Goal: Task Accomplishment & Management: Manage account settings

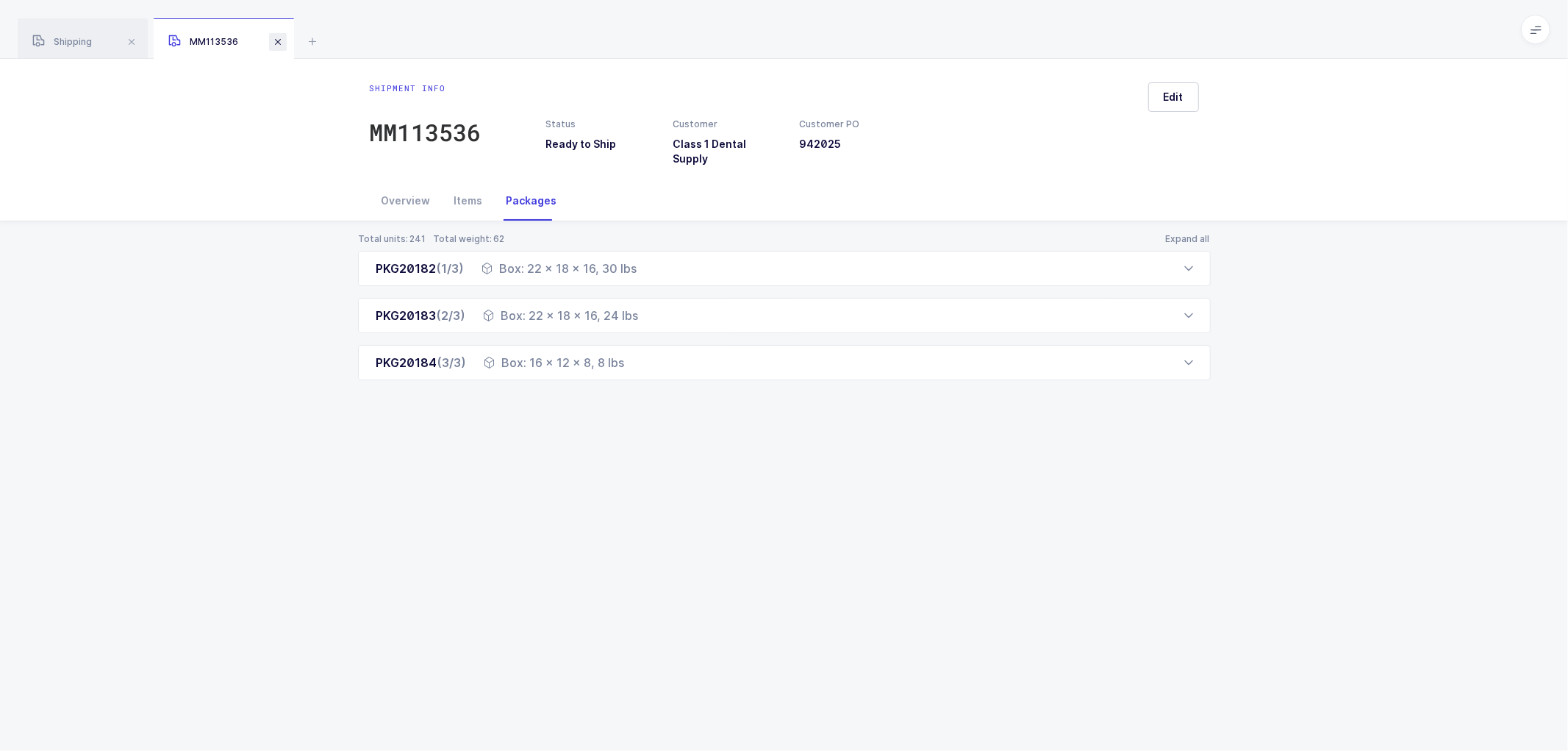
click at [278, 37] on span at bounding box center [278, 42] width 18 height 18
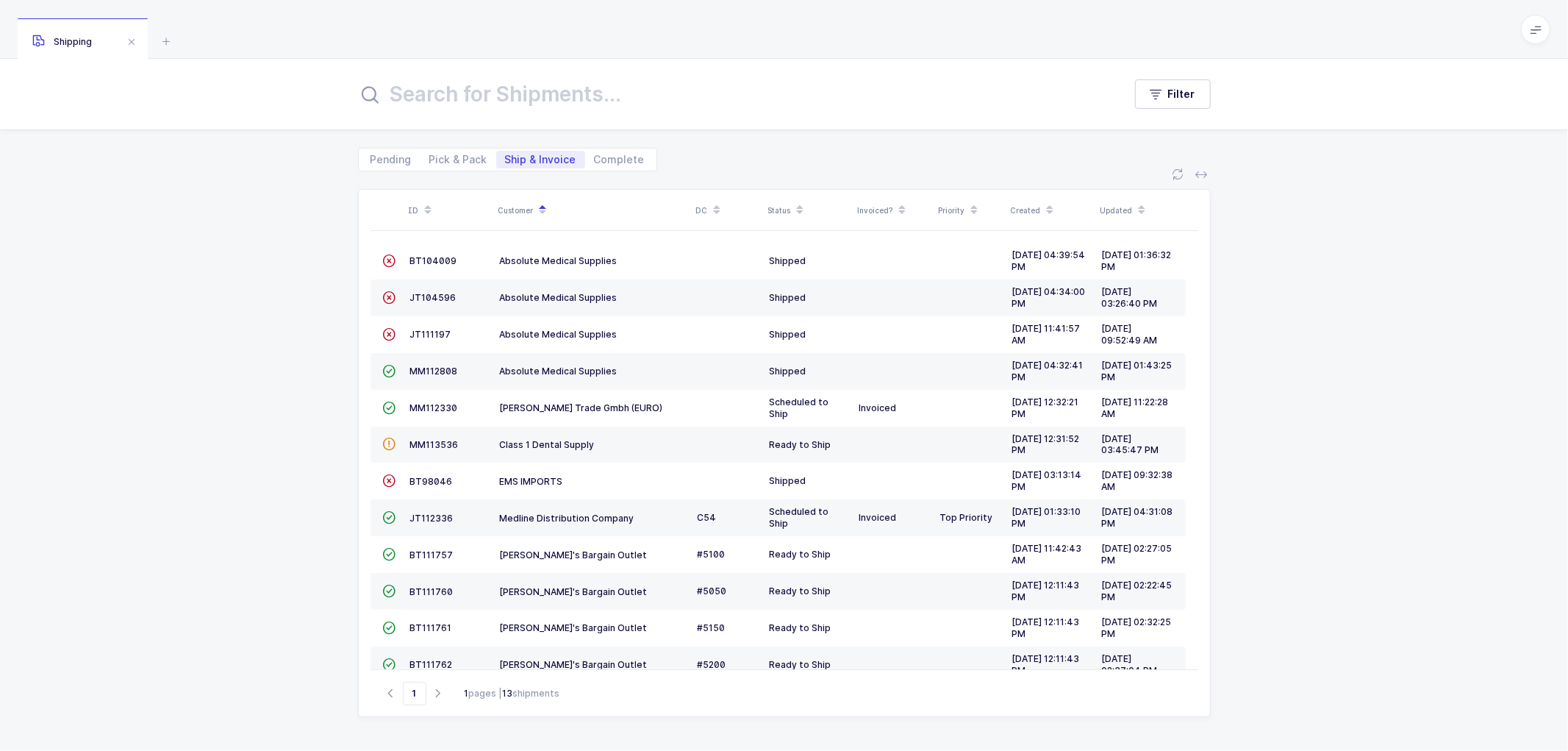
scroll to position [23, 0]
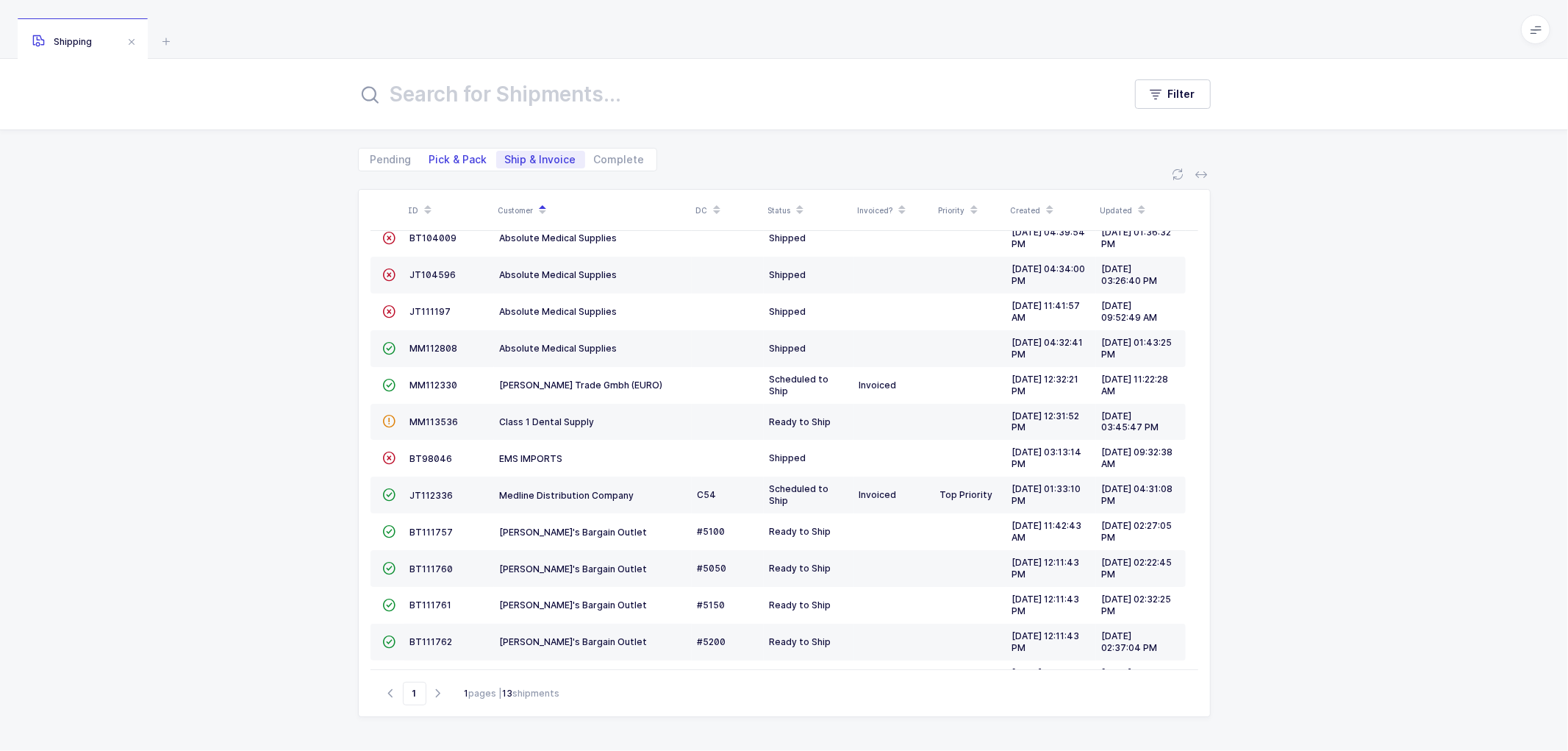
click at [456, 156] on span "Pick & Pack" at bounding box center [459, 159] width 58 height 11
click at [430, 156] on input "Pick & Pack" at bounding box center [425, 156] width 10 height 10
radio input "true"
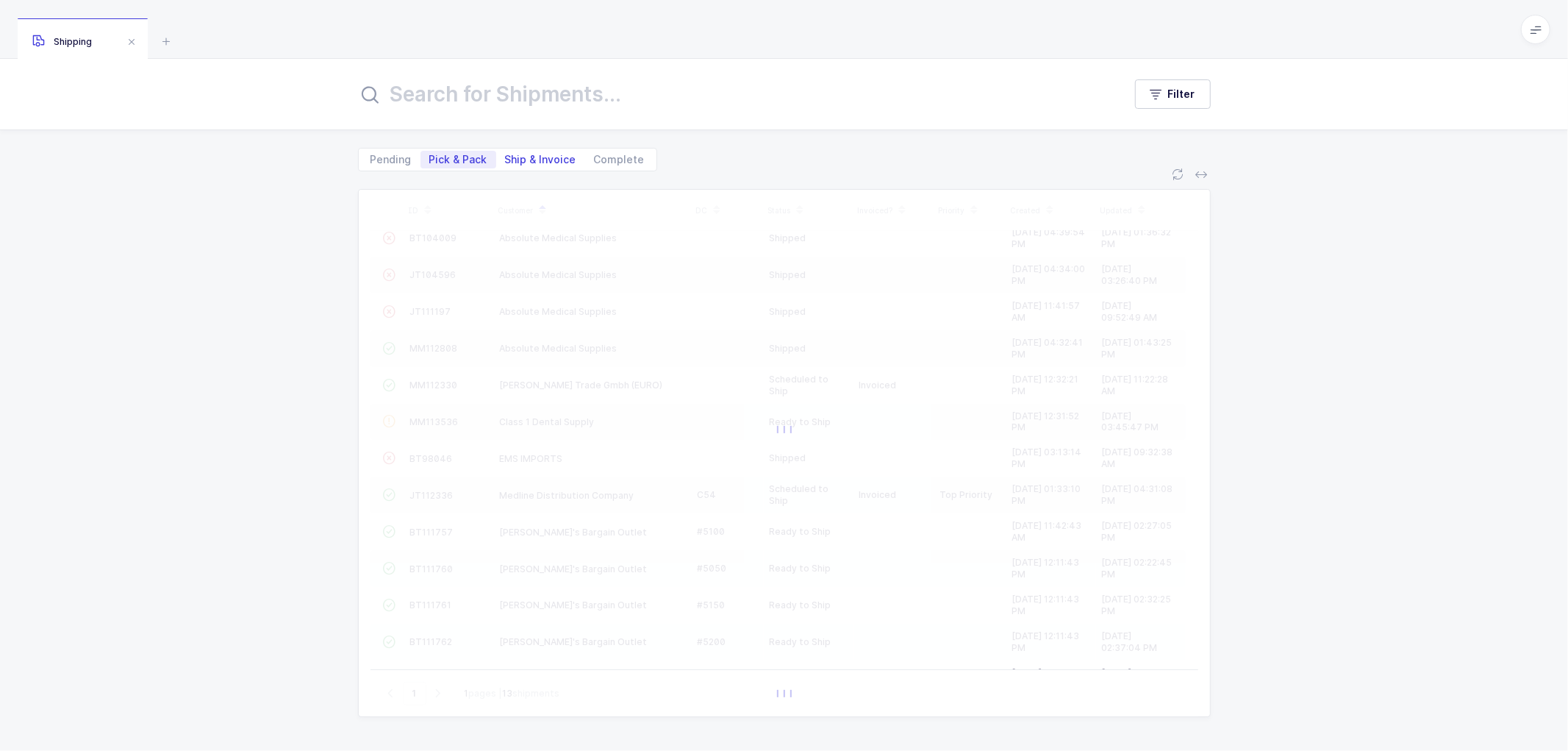
click at [544, 158] on span "Ship & Invoice" at bounding box center [541, 159] width 71 height 11
click at [506, 158] on input "Ship & Invoice" at bounding box center [501, 156] width 10 height 10
radio input "true"
radio input "false"
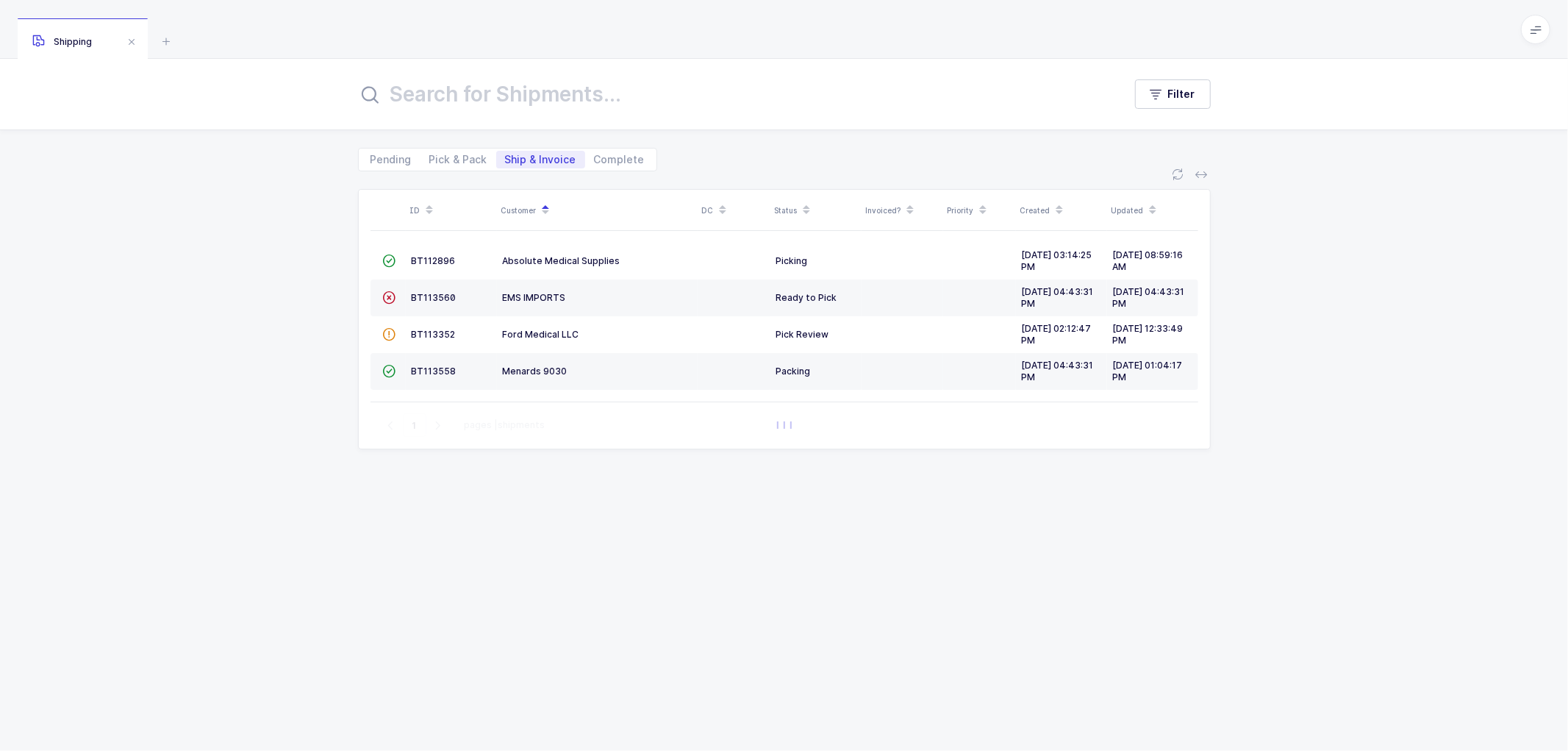
scroll to position [0, 0]
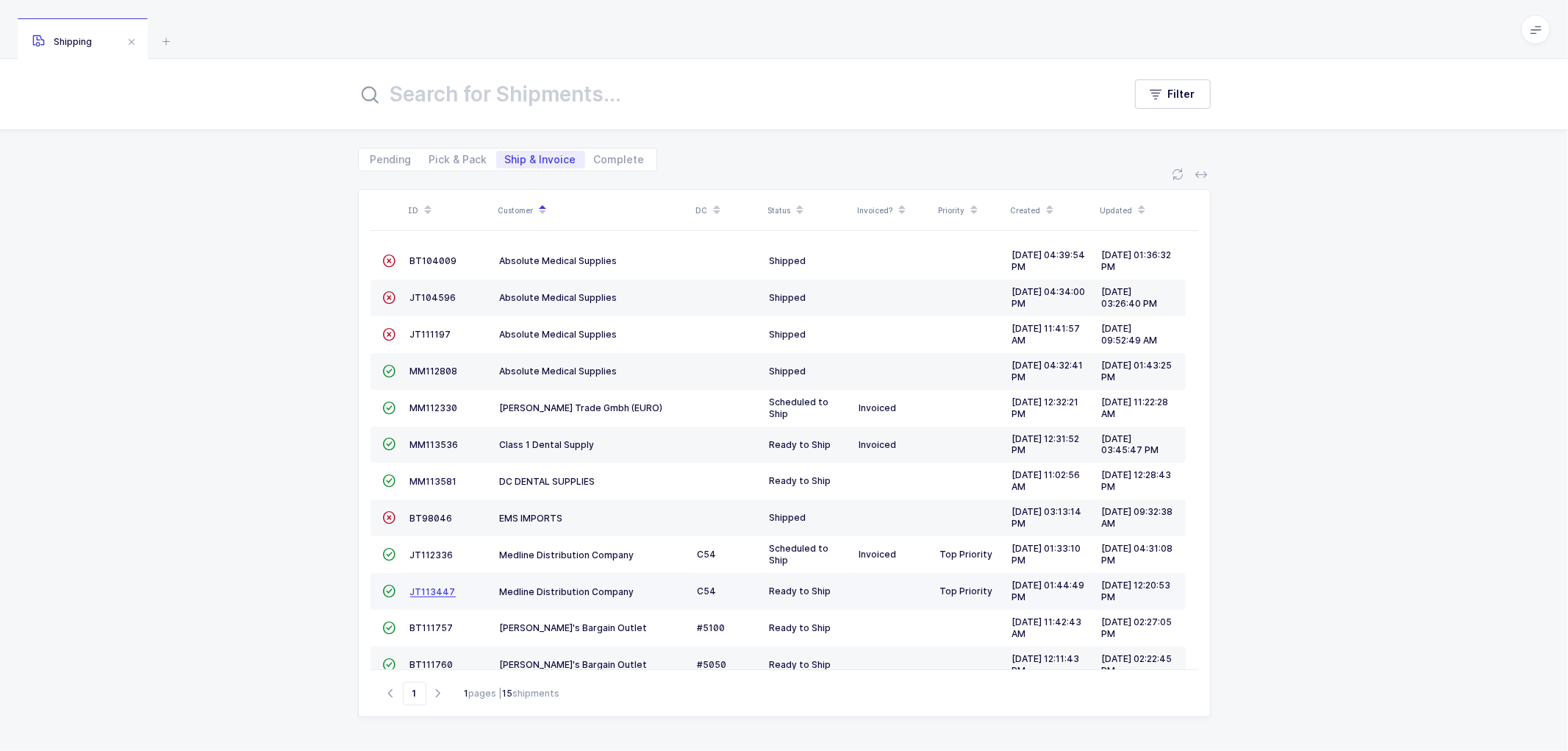
click at [428, 589] on span "JT113447" at bounding box center [433, 592] width 45 height 11
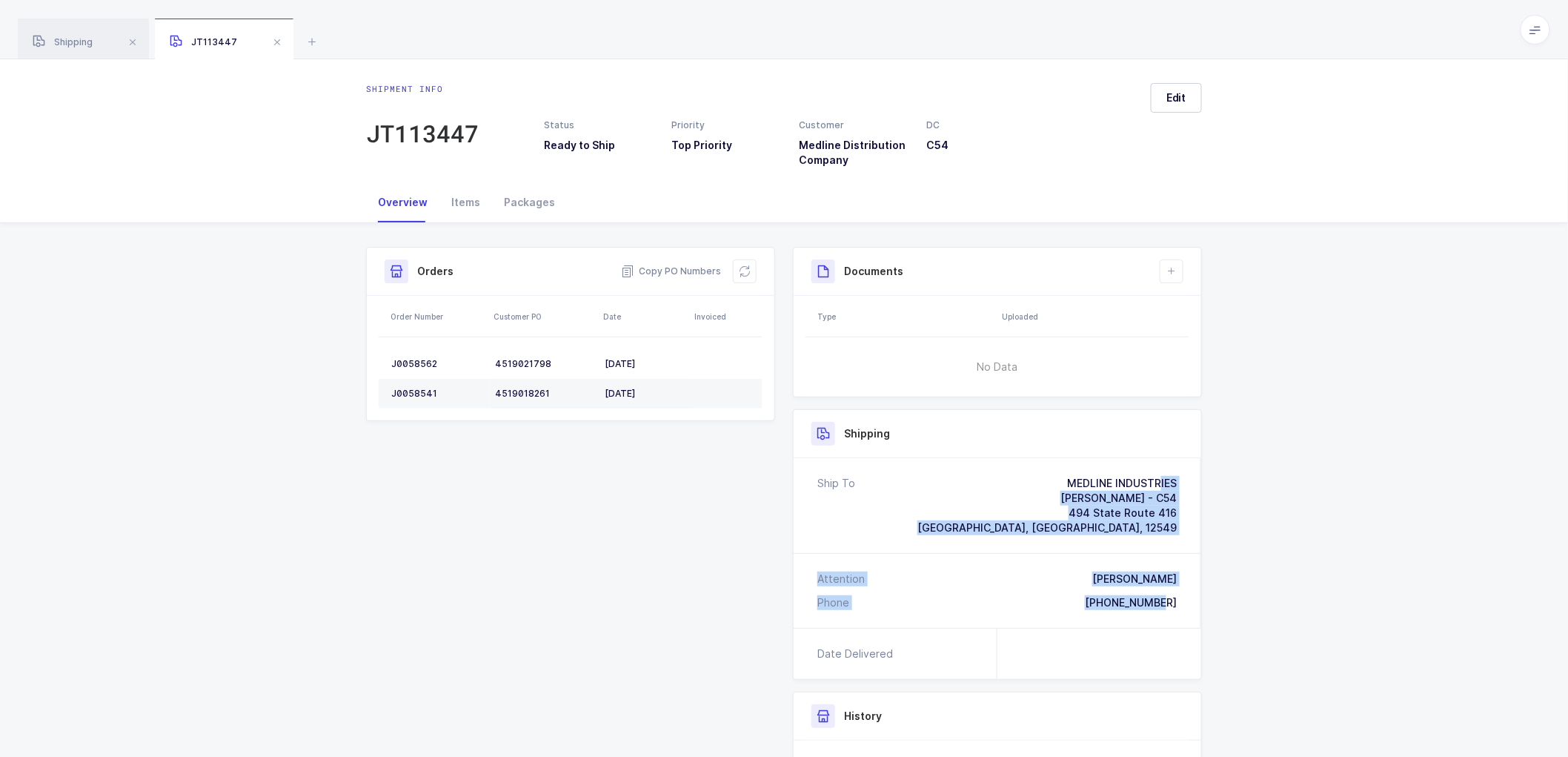
drag, startPoint x: 1178, startPoint y: 606, endPoint x: 1057, endPoint y: 471, distance: 181.3
click at [1057, 471] on div "Ship To MEDLINE INDUSTRIES [PERSON_NAME] - C54 [STREET_ADDRESS][PERSON_NAME] At…" at bounding box center [998, 543] width 408 height 169
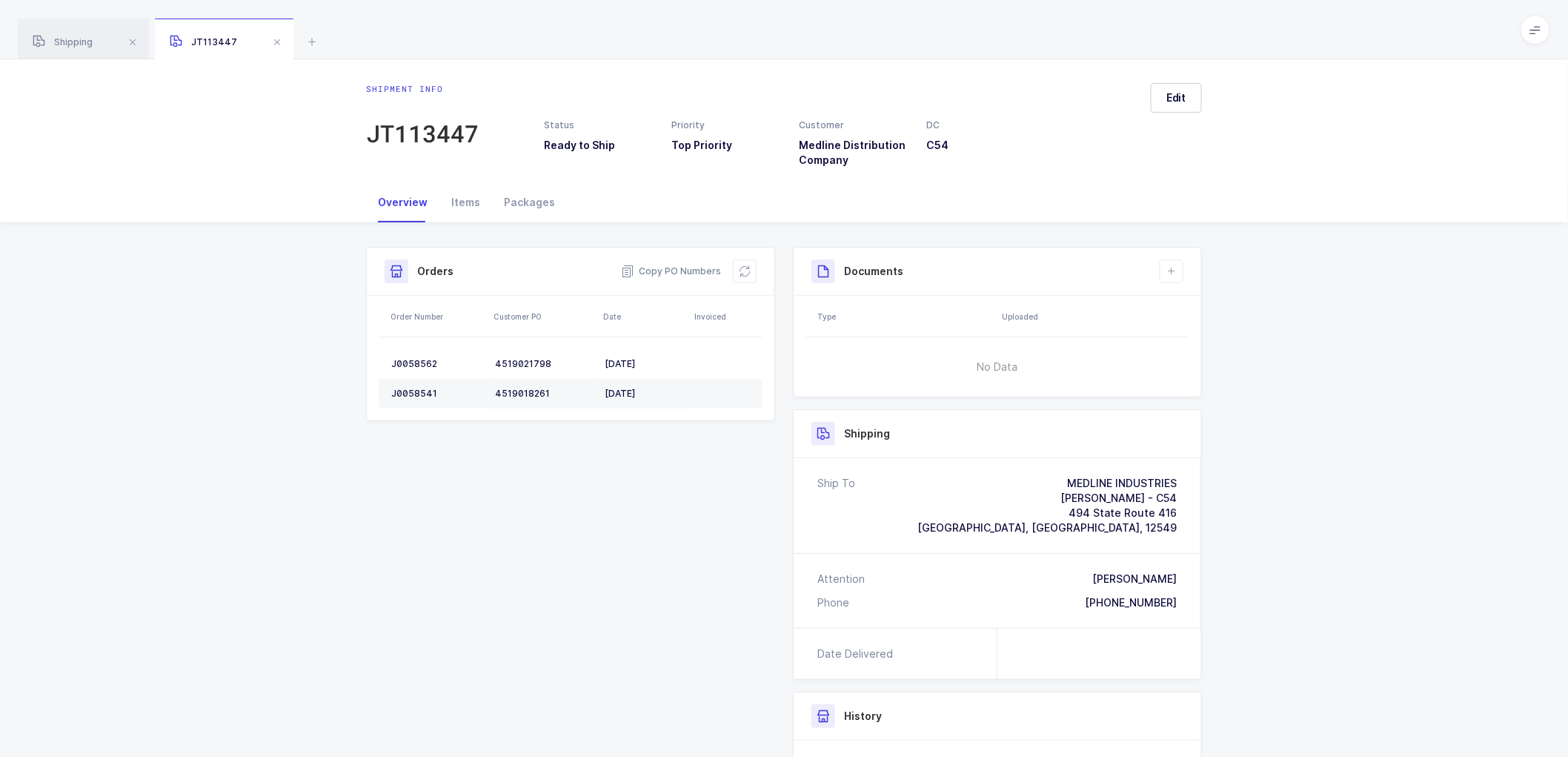
click at [912, 522] on div "Ship To MEDLINE INDUSTRIES [PERSON_NAME] - C54 [STREET_ADDRESS][PERSON_NAME]" at bounding box center [997, 505] width 359 height 59
click at [661, 268] on span "Copy PO Numbers" at bounding box center [671, 271] width 100 height 15
click at [674, 270] on span "Copy PO Numbers" at bounding box center [671, 271] width 100 height 15
drag, startPoint x: 516, startPoint y: 196, endPoint x: 516, endPoint y: 204, distance: 8.0
click at [516, 197] on div "Packages" at bounding box center [529, 202] width 74 height 40
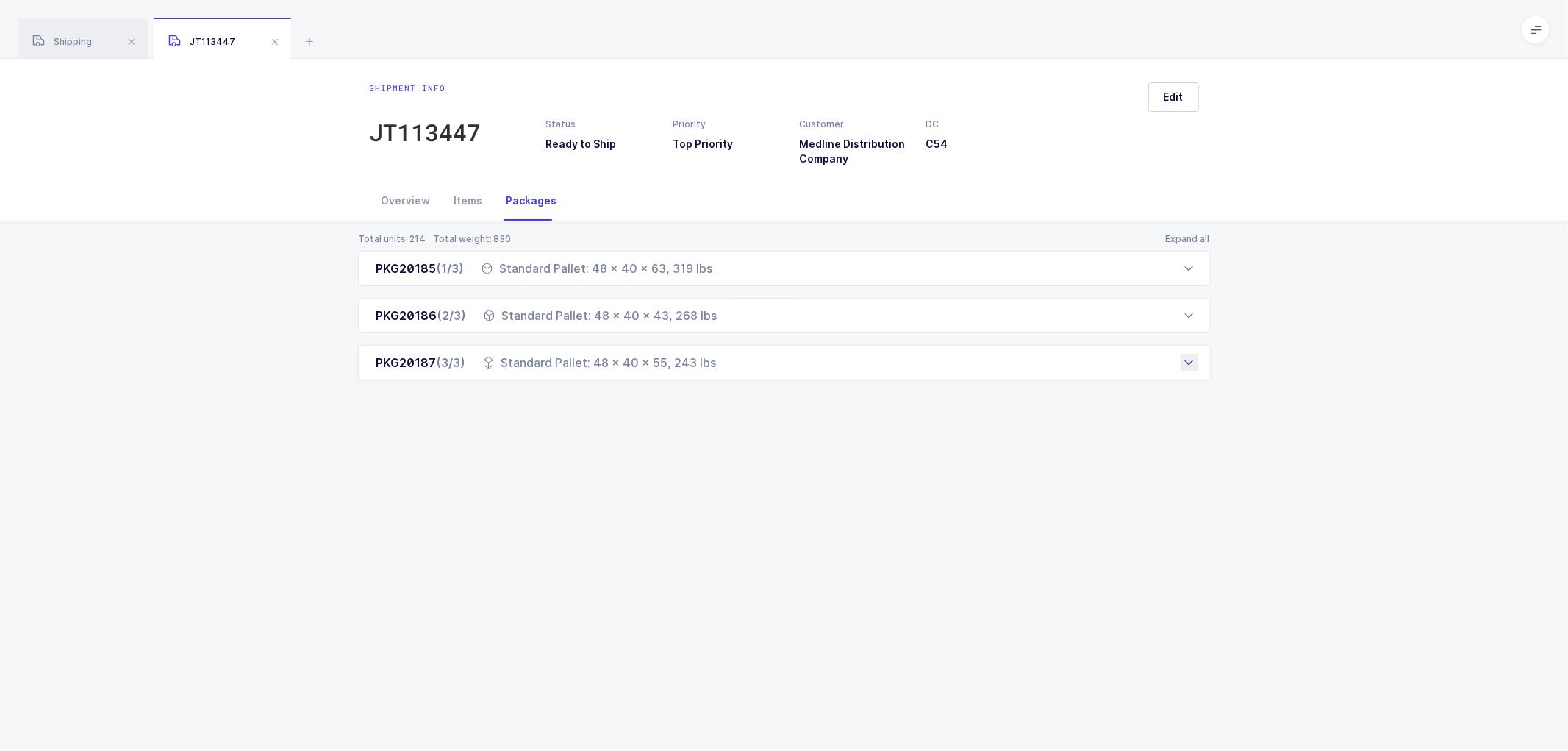
drag, startPoint x: 368, startPoint y: 270, endPoint x: 717, endPoint y: 379, distance: 365.6
click at [717, 379] on div "PKG20185 (1/3) Standard Pallet: 48 x 40 x 63, 319 lbs Order Number Customer PO …" at bounding box center [784, 315] width 853 height 129
copy div "PKG20185 (1/3) Standard Pallet: 48 x 40 x 63, 319 lbs Order Number Customer PO …"
drag, startPoint x: 74, startPoint y: 39, endPoint x: 282, endPoint y: 45, distance: 208.1
click at [74, 38] on span "Shipping" at bounding box center [62, 41] width 59 height 11
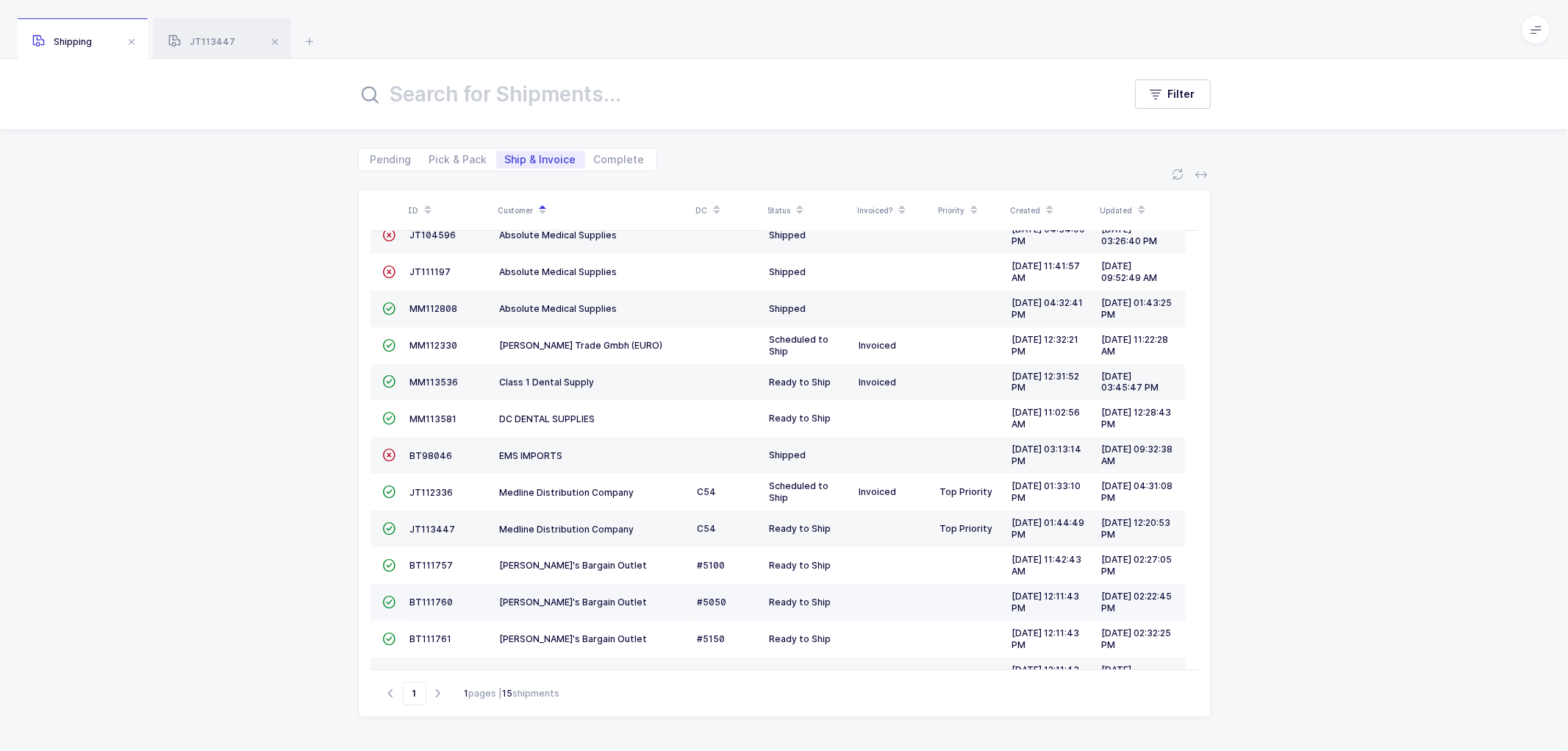
scroll to position [137, 0]
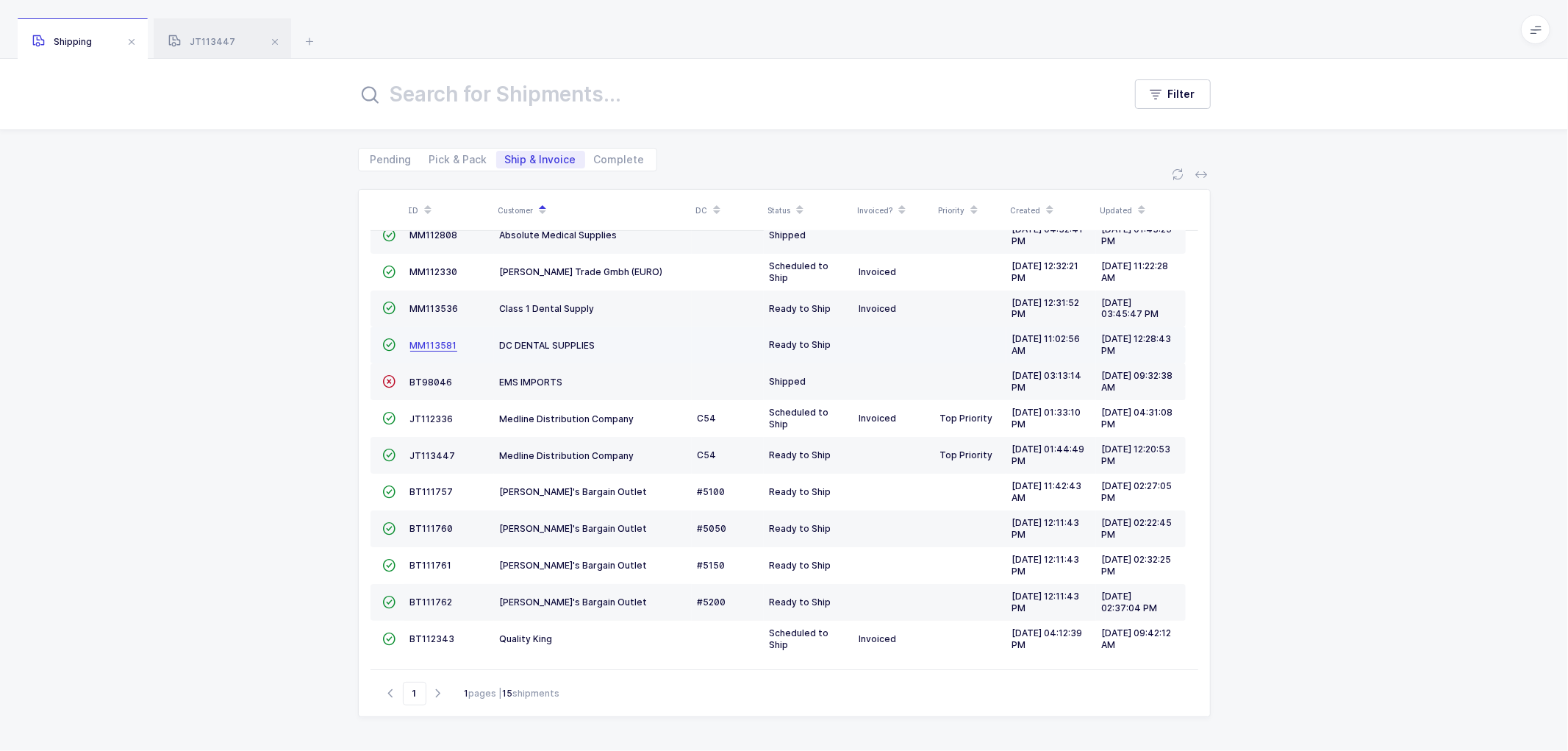
click at [419, 339] on span "MM113581" at bounding box center [433, 345] width 47 height 11
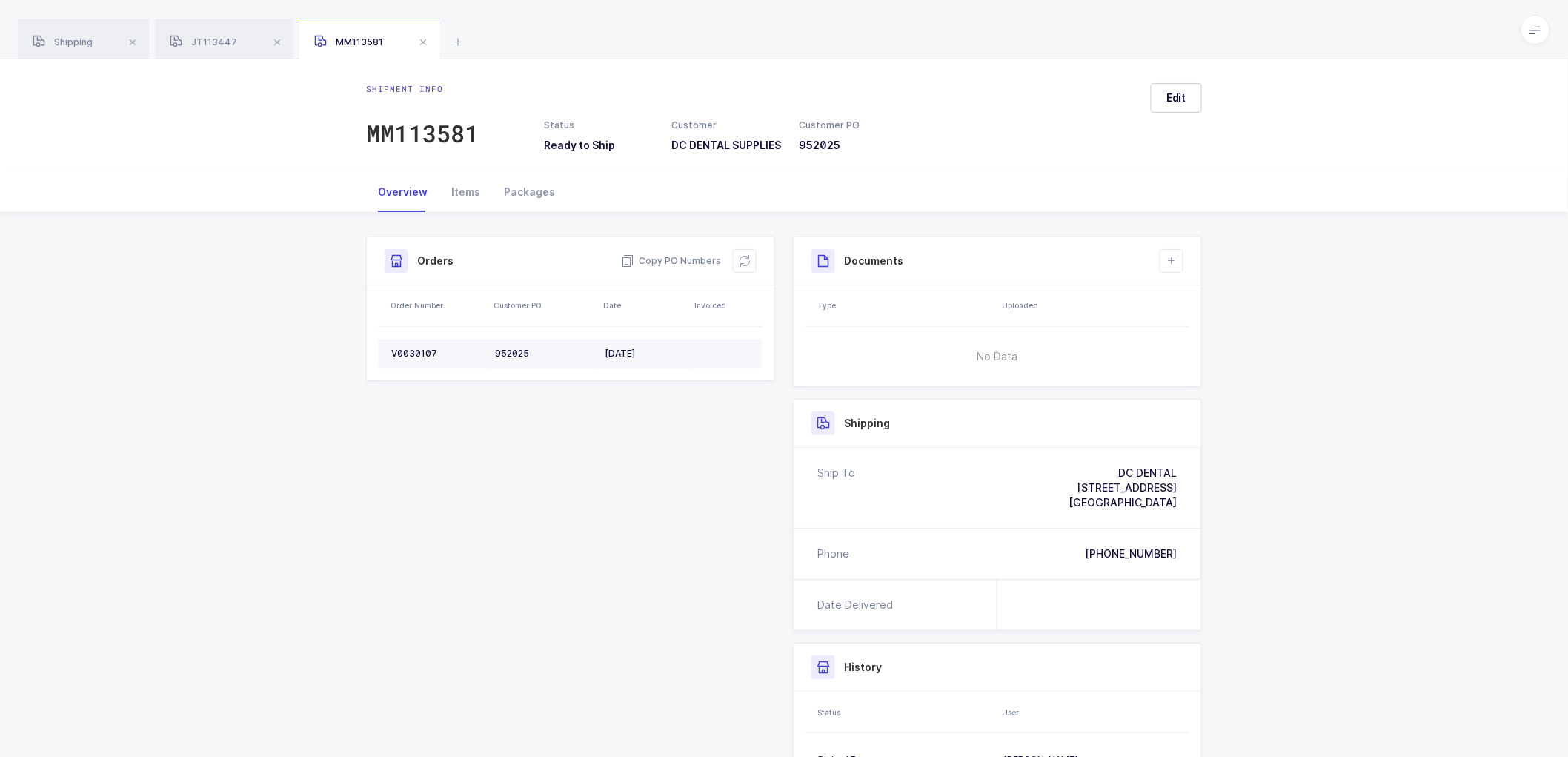
click at [408, 349] on td "V0030107" at bounding box center [434, 354] width 110 height 29
copy div "V0030107"
click at [668, 265] on span "Copy PO Numbers" at bounding box center [671, 261] width 100 height 15
click at [517, 201] on div "Packages" at bounding box center [529, 192] width 74 height 40
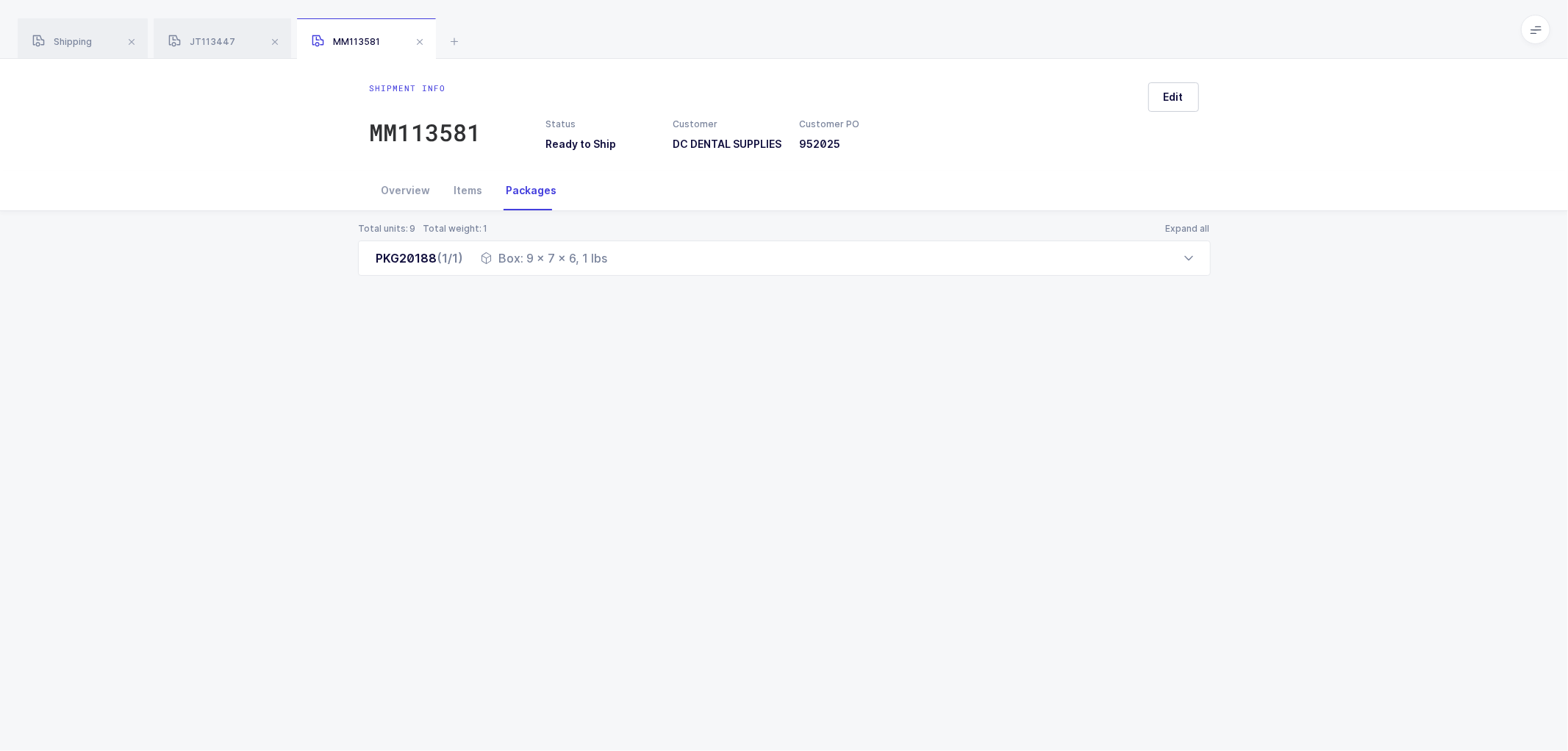
click at [950, 686] on div "Shipment info MM113581 Status Ready to Ship Customer DC DENTAL SUPPLIES Custome…" at bounding box center [784, 404] width 1568 height 692
drag, startPoint x: 1177, startPoint y: 97, endPoint x: 1185, endPoint y: 100, distance: 8.5
click at [1177, 97] on span "Edit" at bounding box center [1174, 97] width 19 height 15
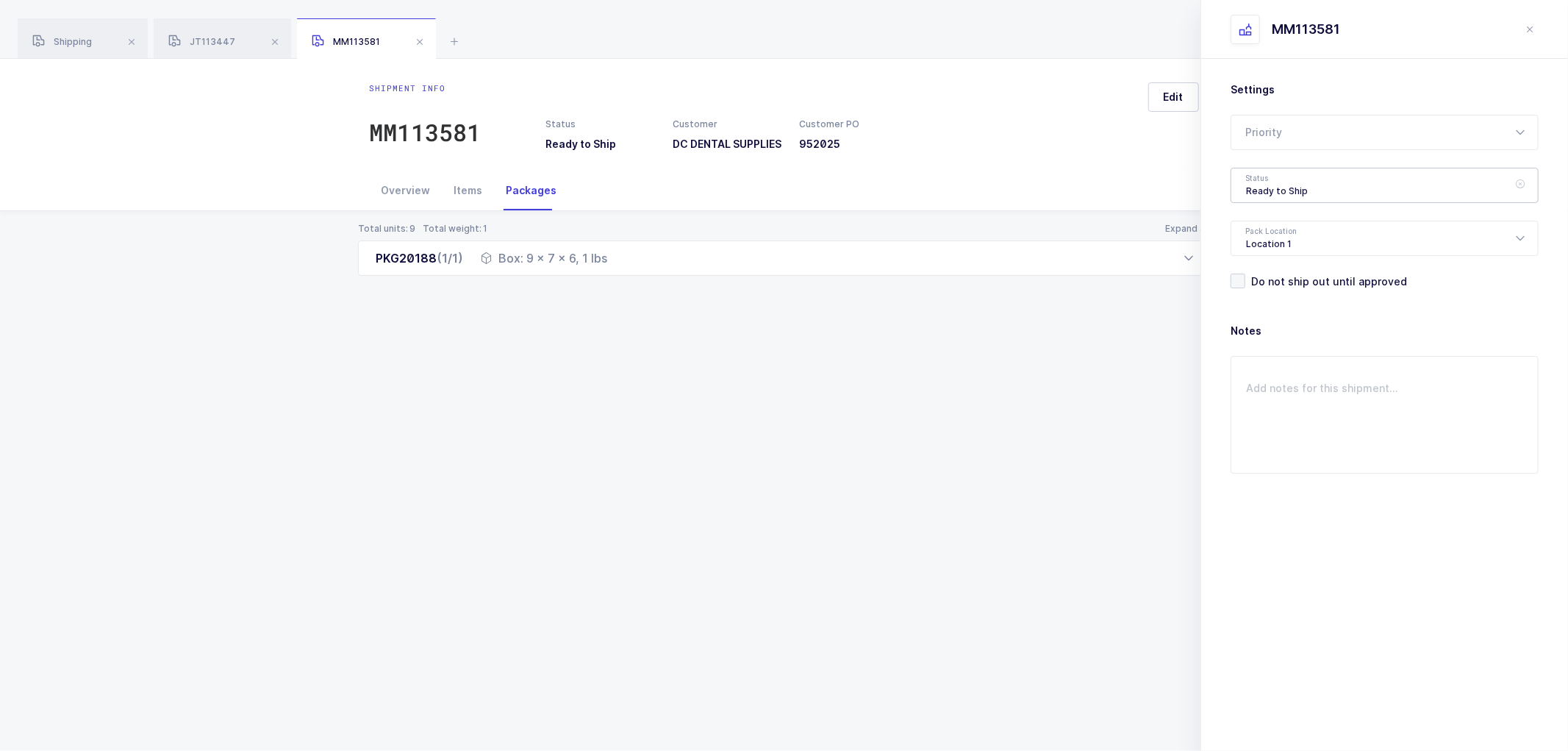
click at [1238, 177] on div "Ready to Ship" at bounding box center [1384, 184] width 308 height 35
click at [1282, 290] on li "Shipped" at bounding box center [1390, 298] width 308 height 24
type input "Shipped"
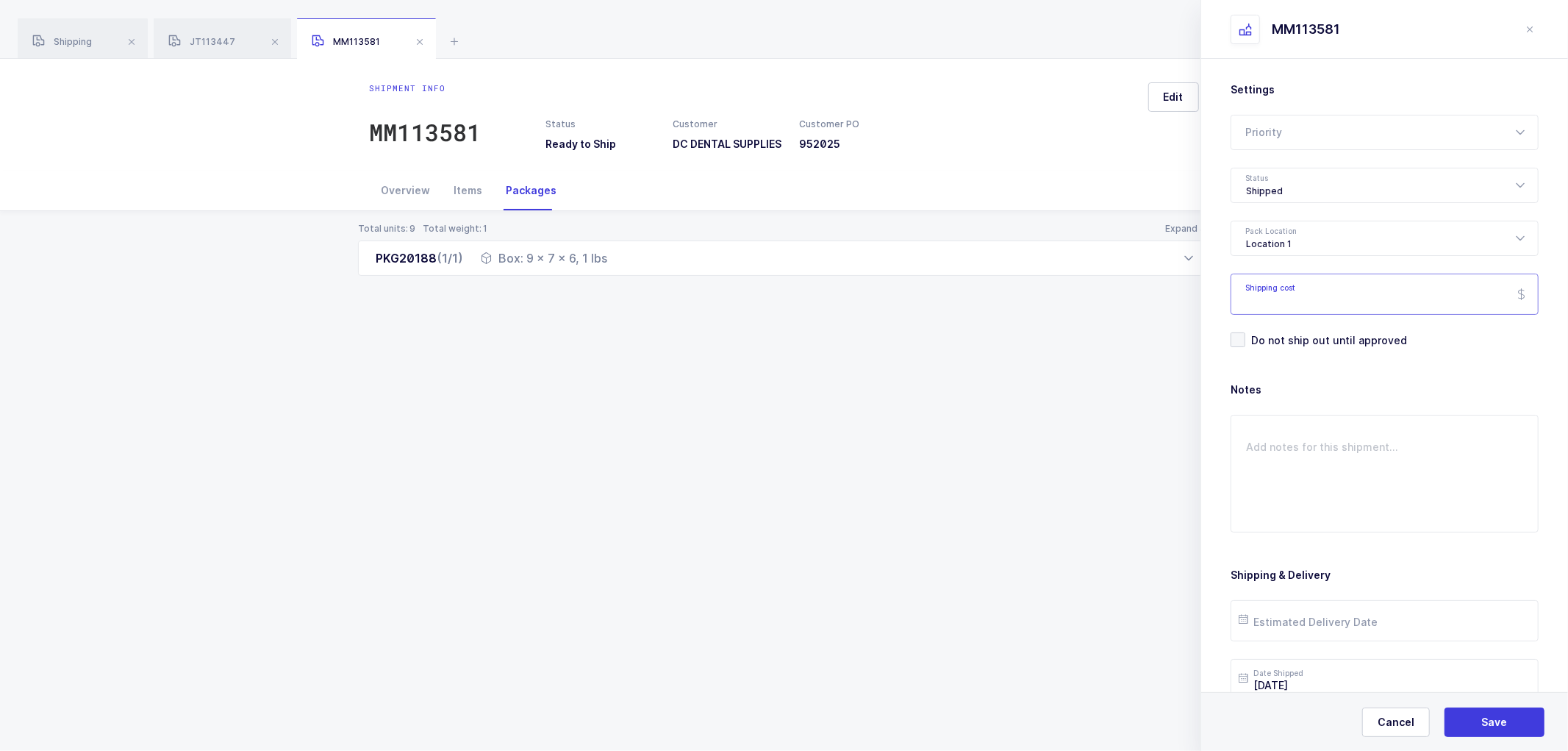
click at [1283, 303] on input "Shipping cost" at bounding box center [1384, 294] width 308 height 41
paste input "13.62"
type input "13.62"
click at [1487, 722] on span "Save" at bounding box center [1495, 722] width 26 height 15
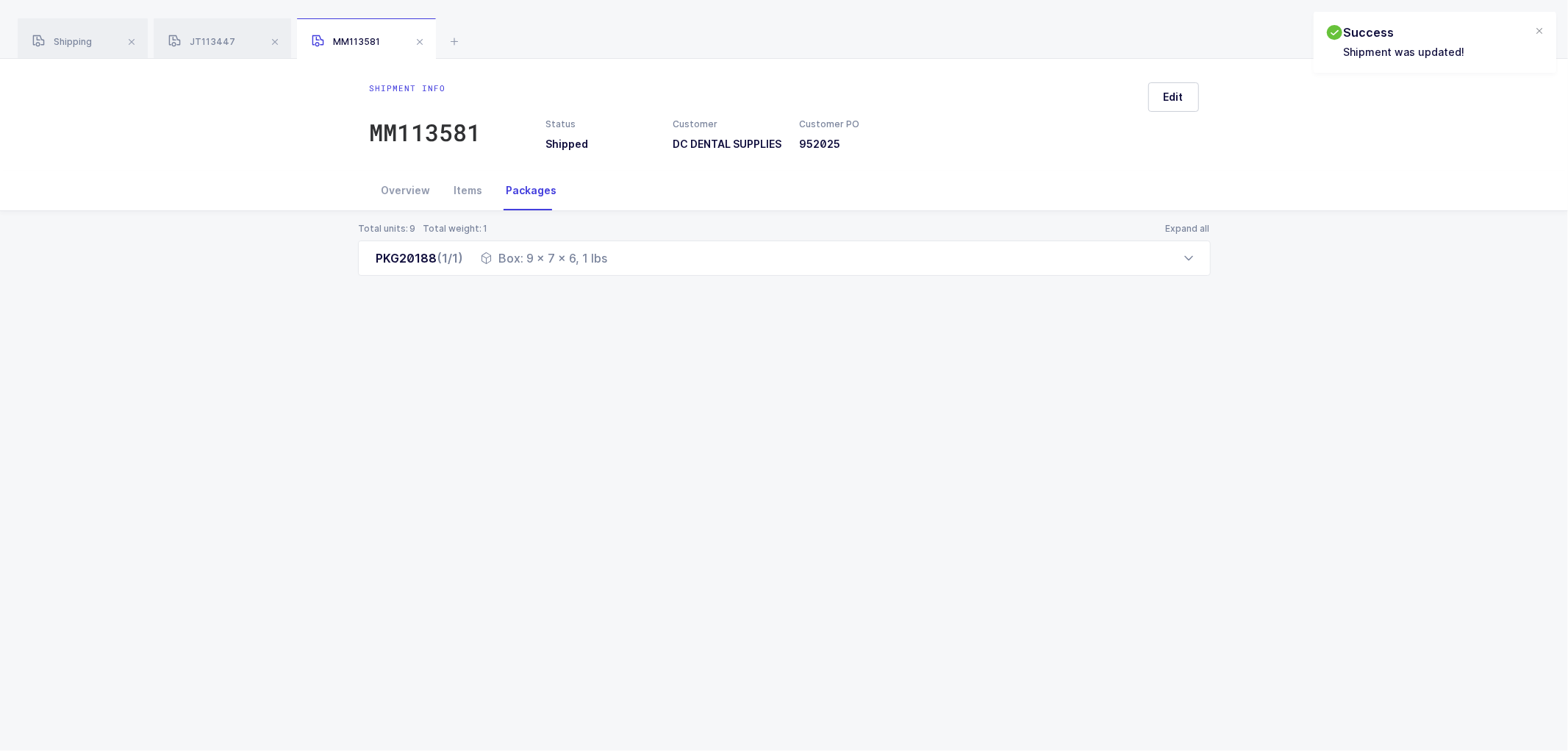
drag, startPoint x: 393, startPoint y: 193, endPoint x: 604, endPoint y: 218, distance: 212.5
click at [408, 195] on div "Overview" at bounding box center [407, 190] width 73 height 40
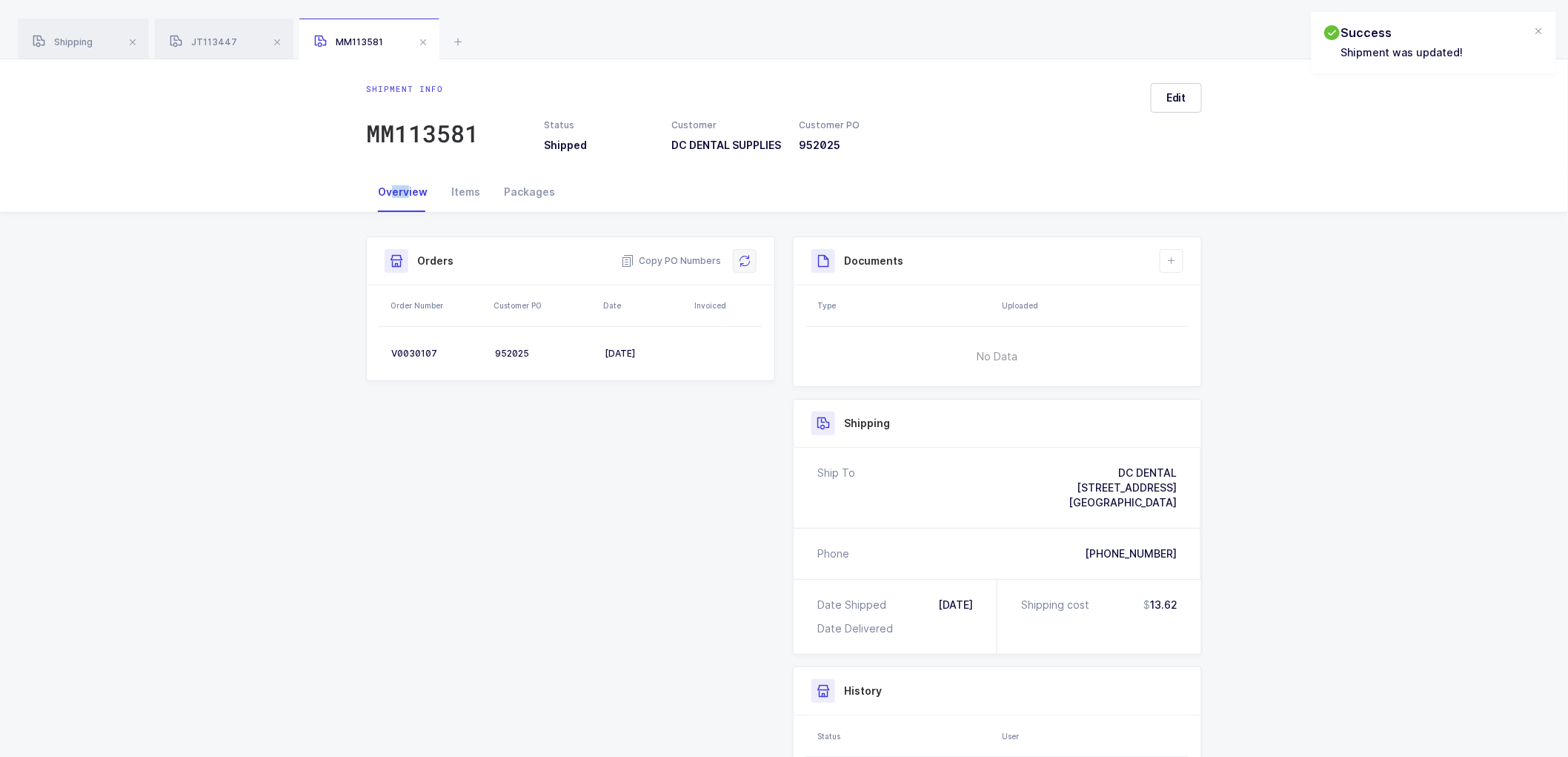
click at [743, 264] on icon at bounding box center [745, 261] width 11 height 11
click at [1176, 267] on icon at bounding box center [1172, 261] width 11 height 11
click at [1227, 309] on li "Create Document" at bounding box center [1221, 313] width 110 height 24
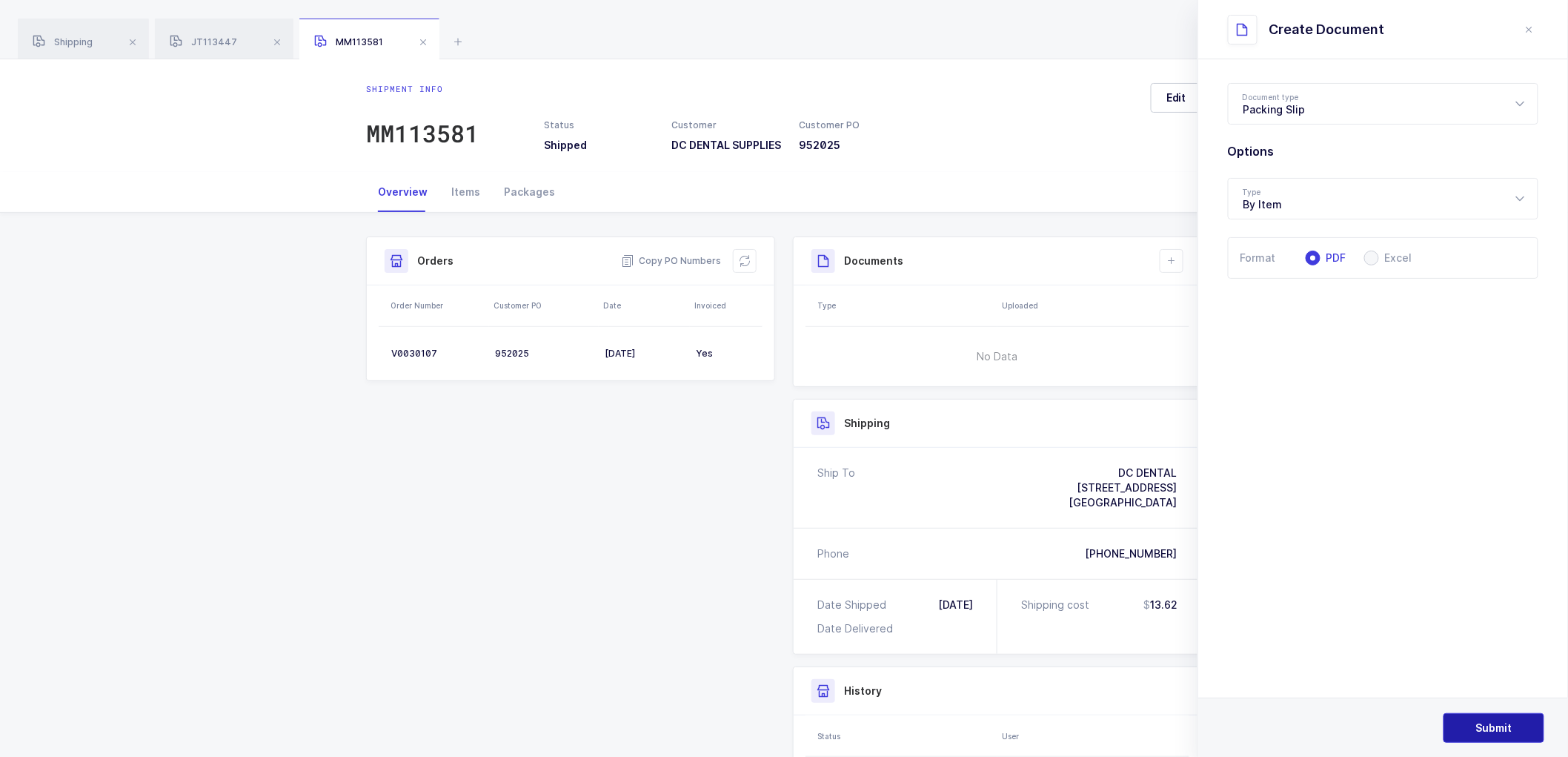
click at [1489, 725] on span "Submit" at bounding box center [1494, 728] width 36 height 15
